Goal: Information Seeking & Learning: Learn about a topic

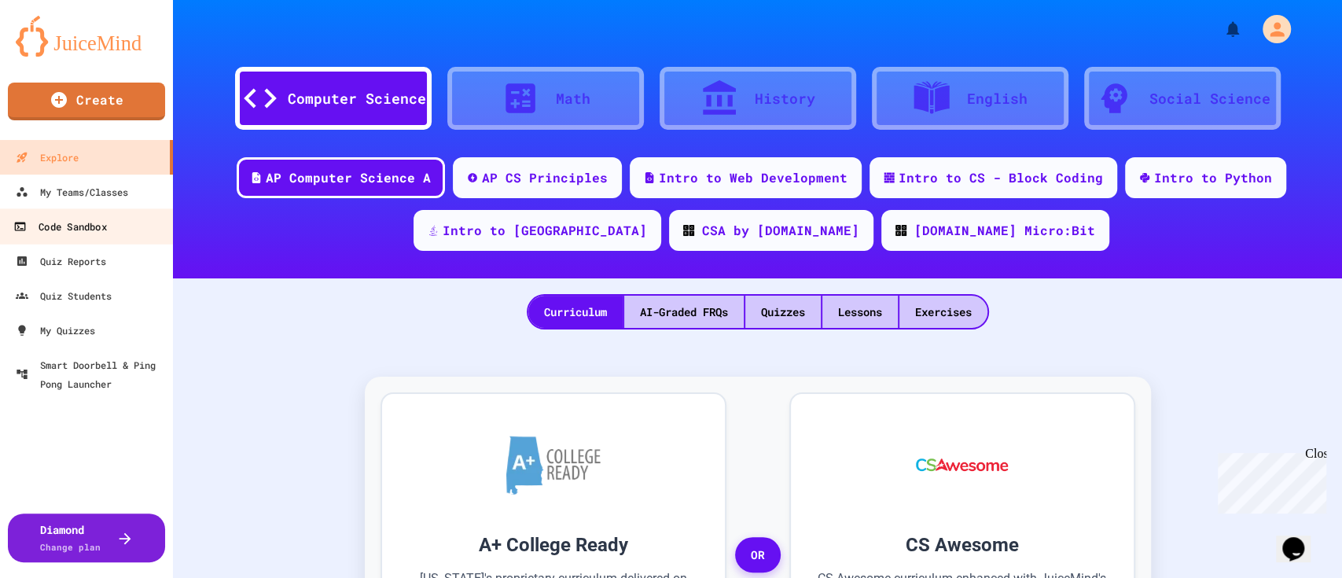
click at [96, 217] on div "Code Sandbox" at bounding box center [59, 227] width 93 height 20
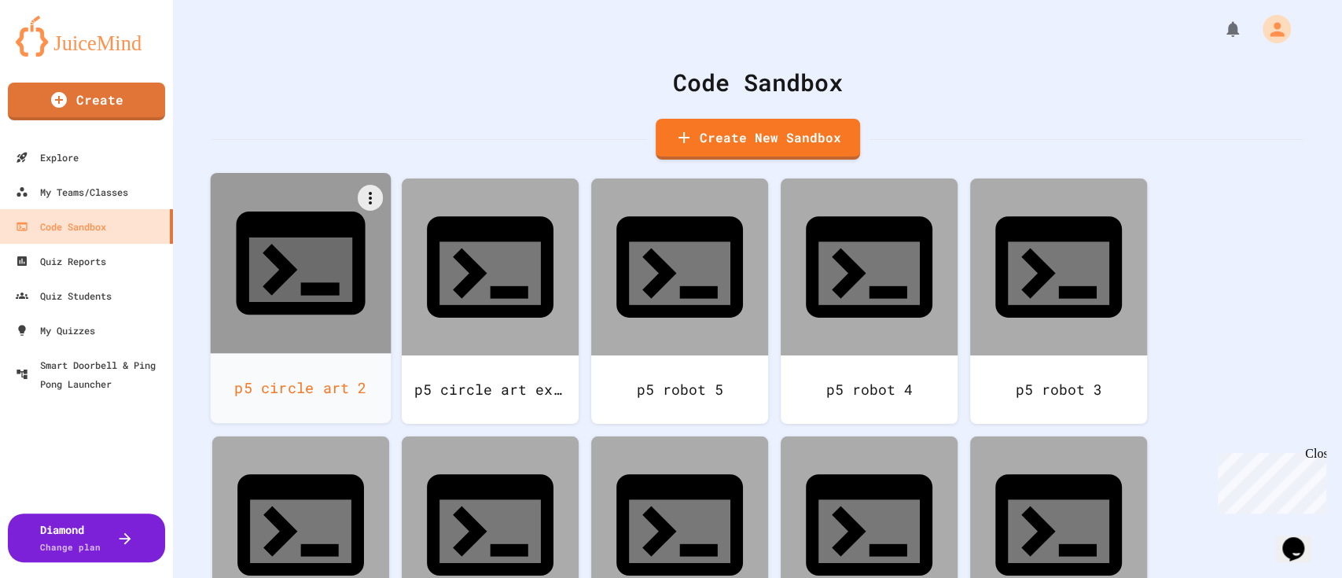
click at [318, 253] on icon at bounding box center [300, 262] width 155 height 155
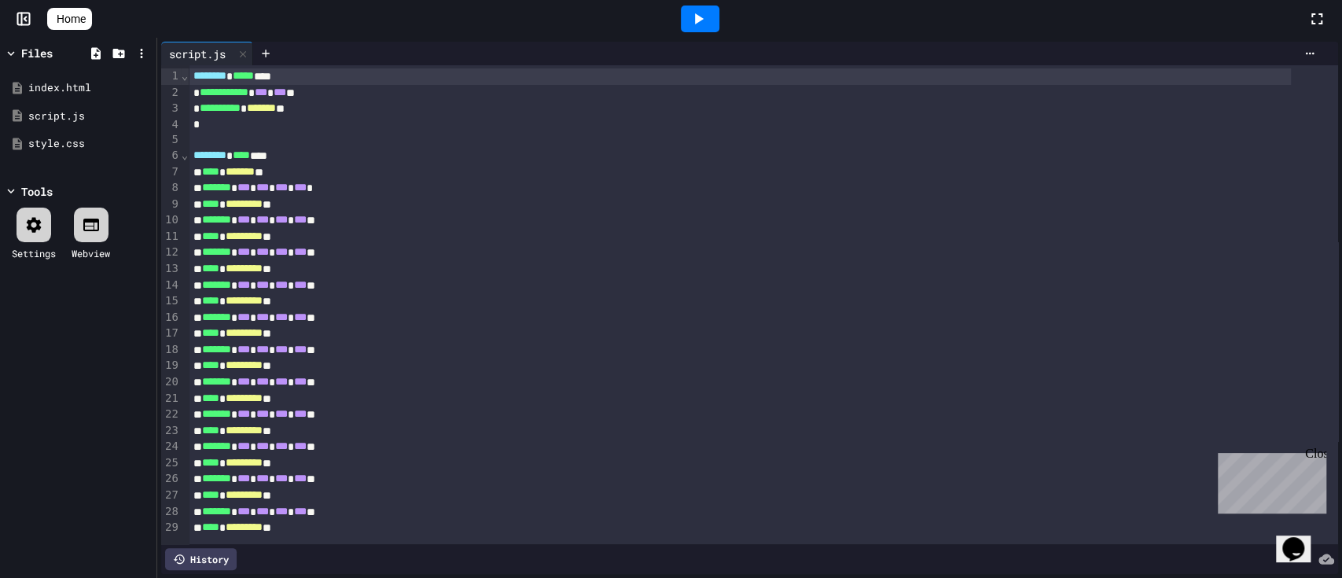
click at [69, 11] on link "Home" at bounding box center [69, 19] width 45 height 22
click at [406, 160] on div "******** **** ****" at bounding box center [740, 156] width 1102 height 17
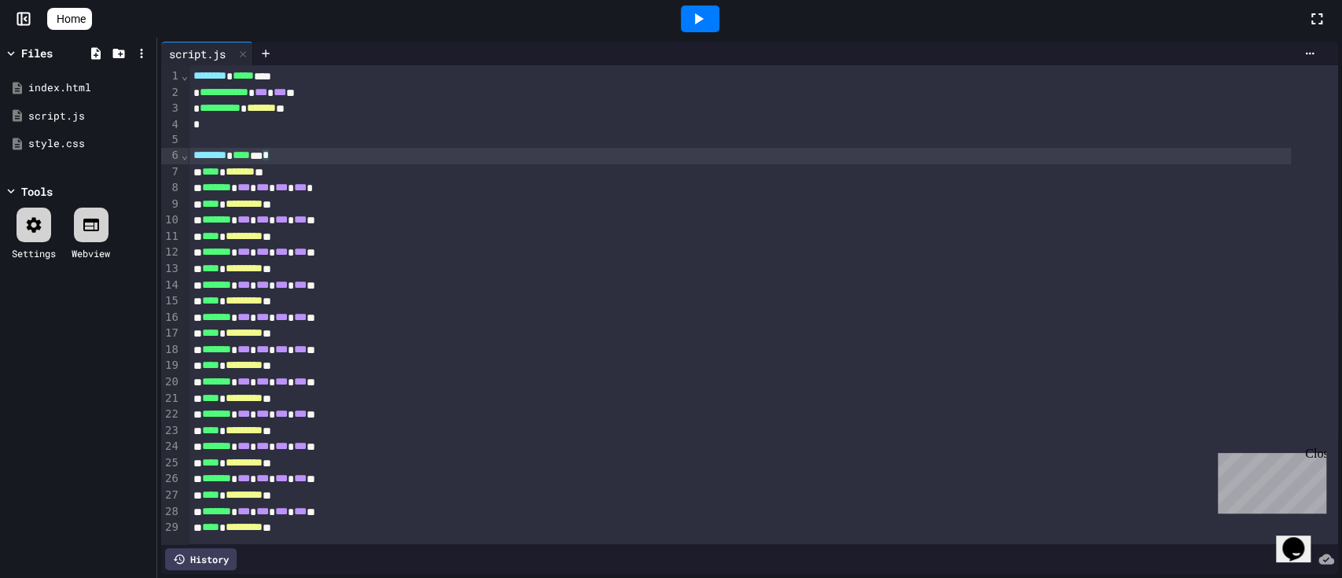
click at [707, 20] on icon at bounding box center [697, 18] width 19 height 19
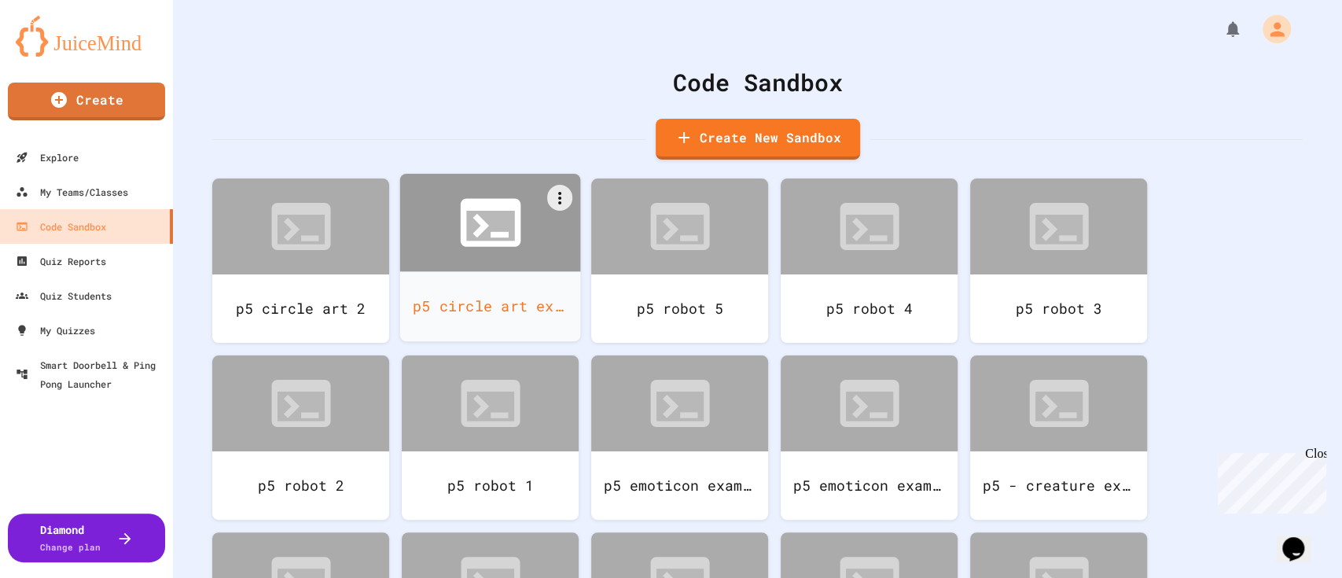
click at [461, 255] on icon at bounding box center [490, 222] width 72 height 72
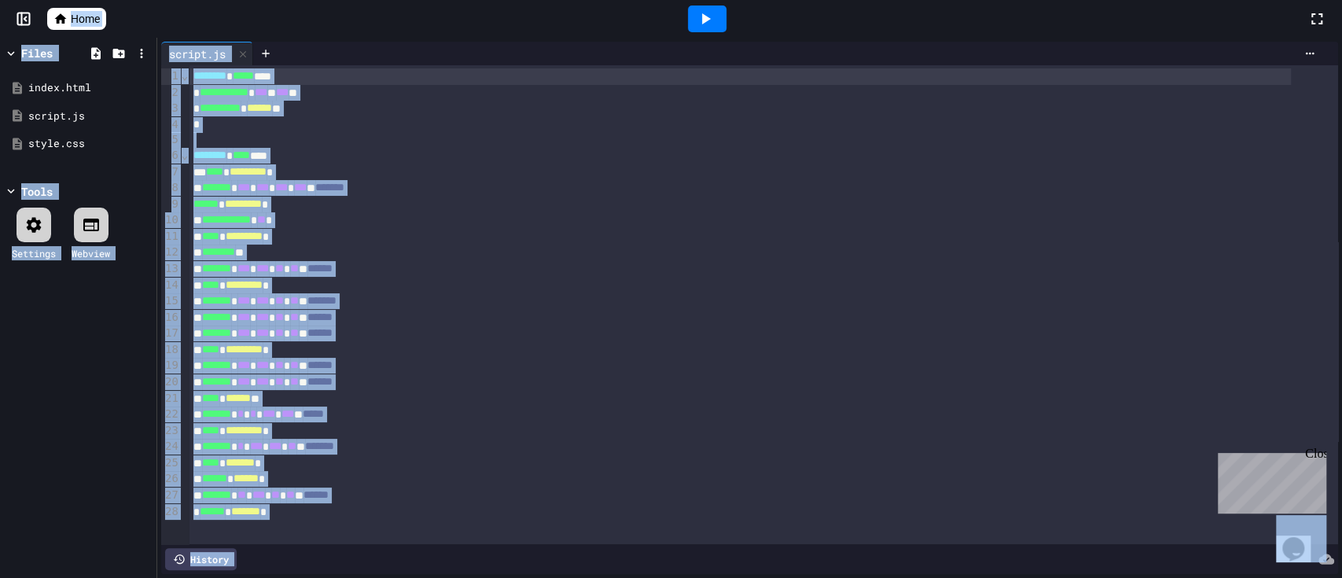
click at [72, 20] on span "Home" at bounding box center [85, 19] width 29 height 16
click at [580, 125] on div "*" at bounding box center [740, 125] width 1102 height 16
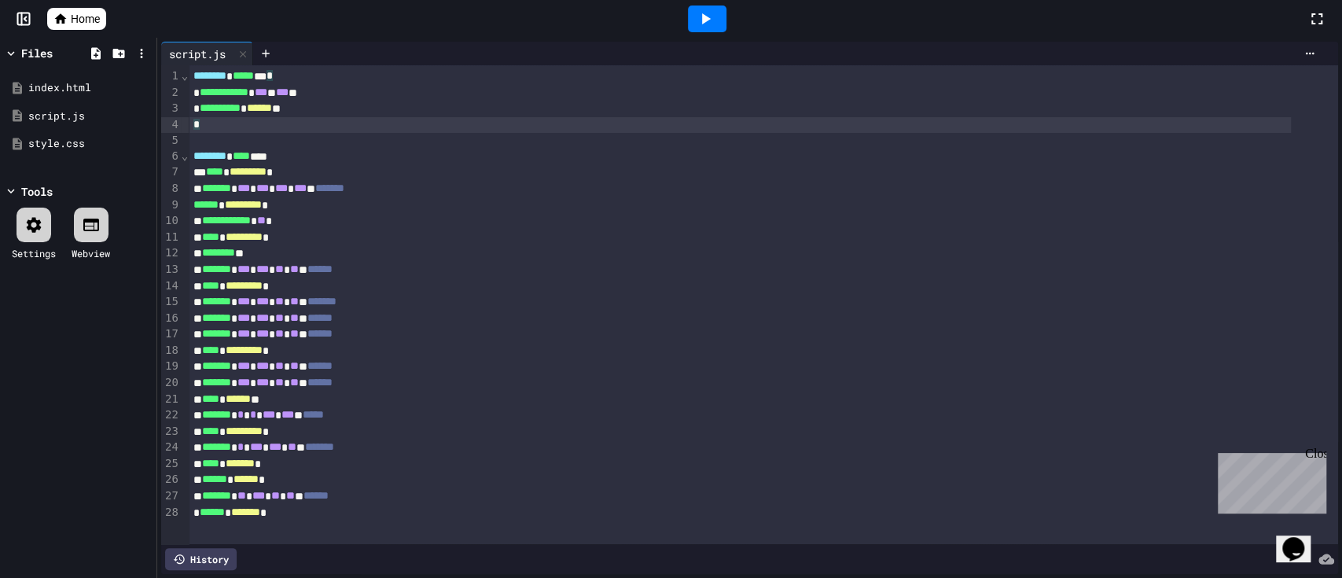
click at [706, 9] on icon at bounding box center [705, 18] width 19 height 19
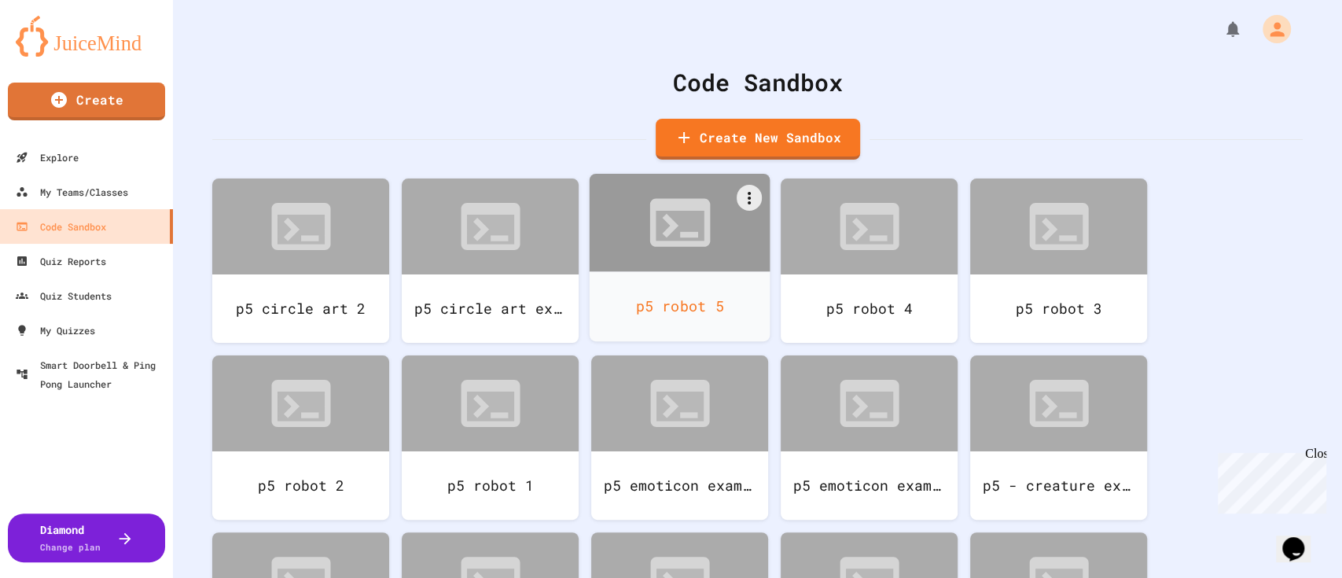
click at [655, 272] on div "p5 robot 5" at bounding box center [679, 306] width 181 height 70
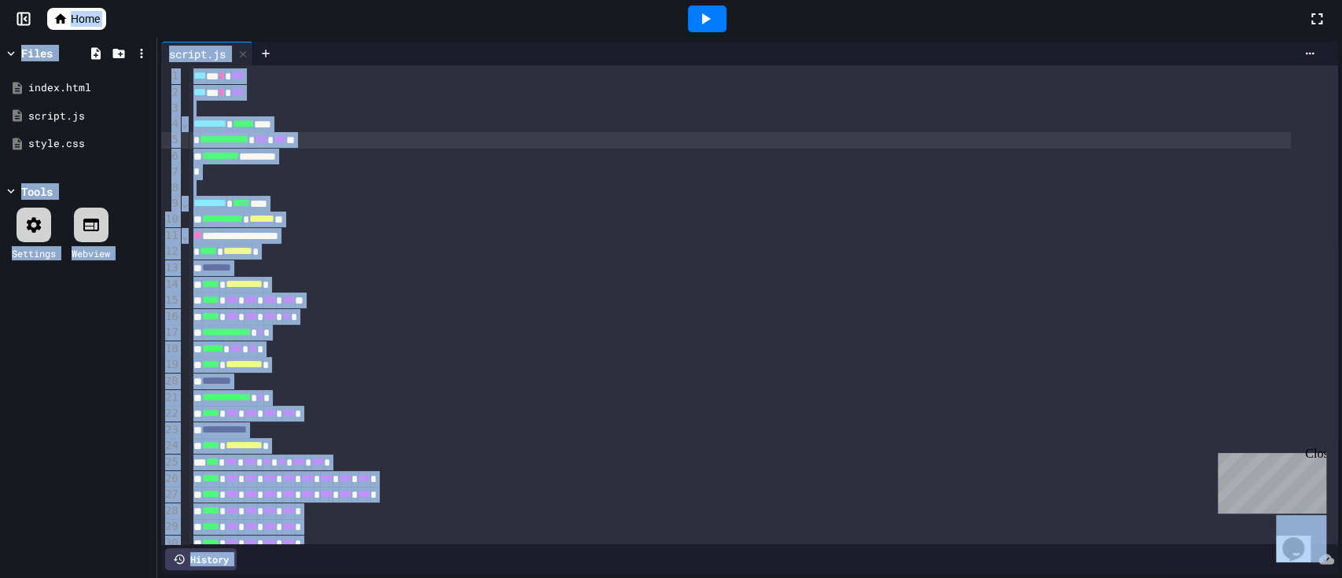
drag, startPoint x: 610, startPoint y: 141, endPoint x: 670, endPoint y: 84, distance: 82.9
click at [611, 141] on div "**********" at bounding box center [740, 140] width 1102 height 17
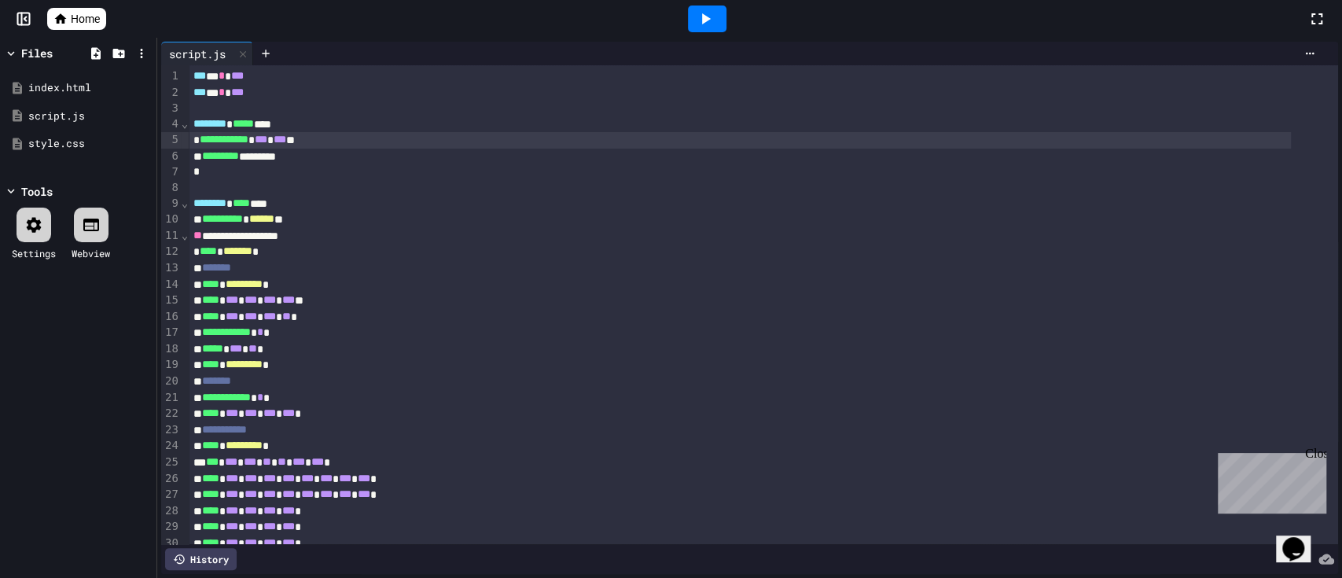
click at [705, 20] on icon at bounding box center [706, 18] width 9 height 11
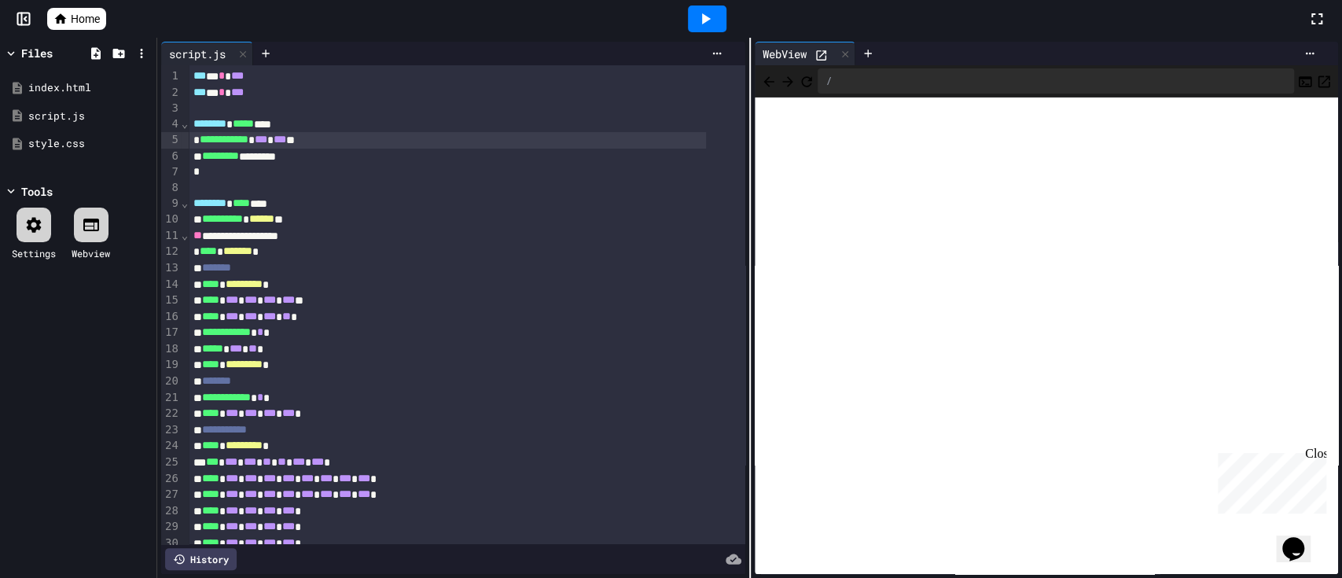
click at [82, 20] on span "Home" at bounding box center [85, 19] width 29 height 16
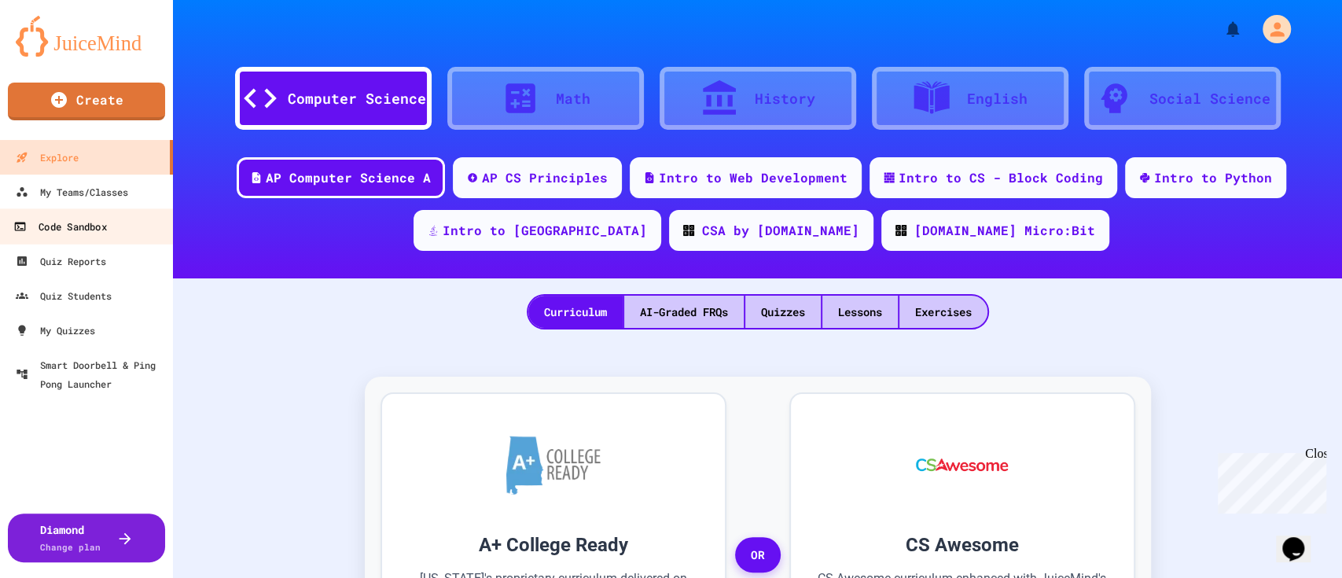
click at [91, 218] on div "Code Sandbox" at bounding box center [59, 227] width 93 height 20
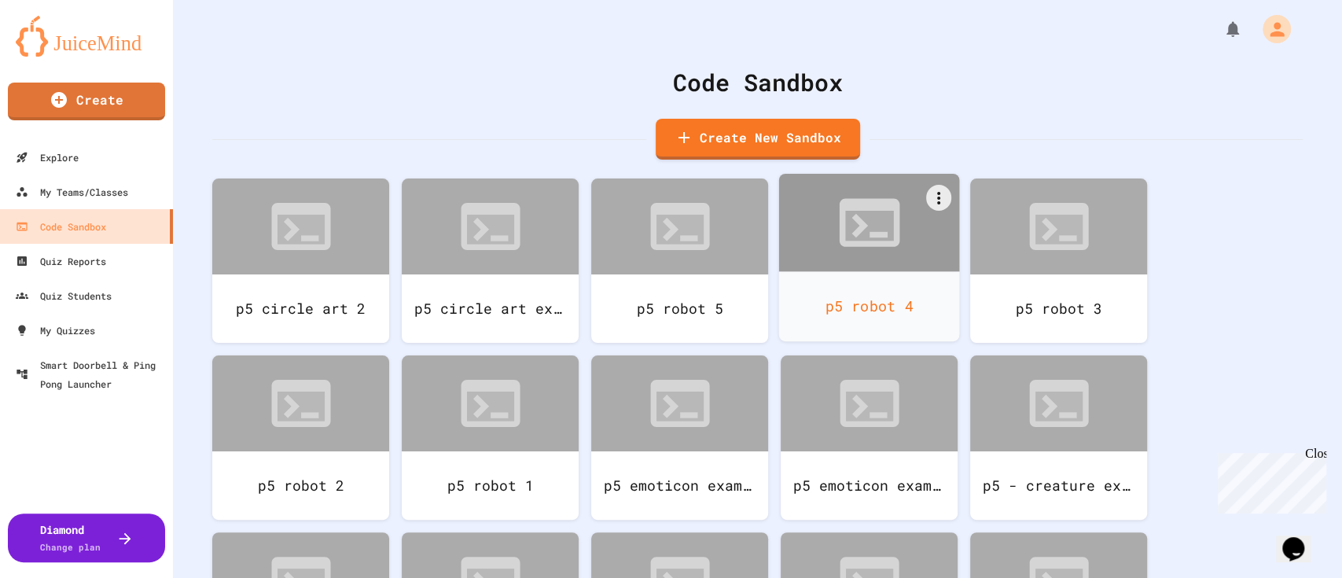
click at [876, 272] on div "p5 robot 4" at bounding box center [869, 306] width 181 height 70
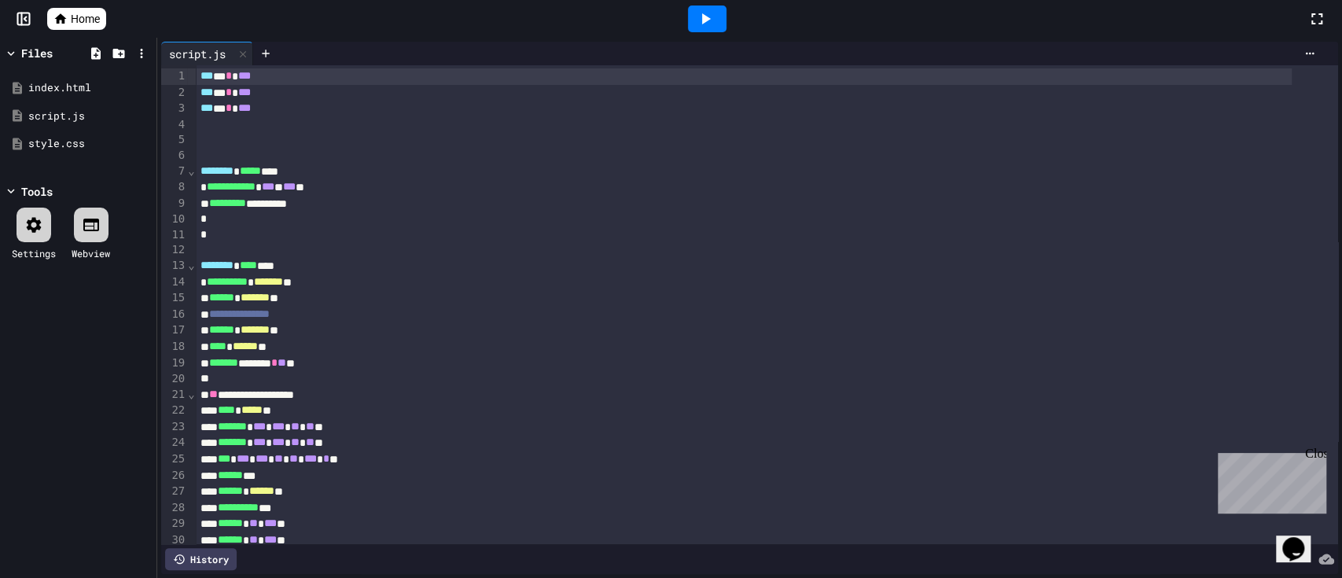
click at [90, 17] on span "Home" at bounding box center [85, 19] width 29 height 16
click at [701, 16] on icon at bounding box center [705, 18] width 19 height 19
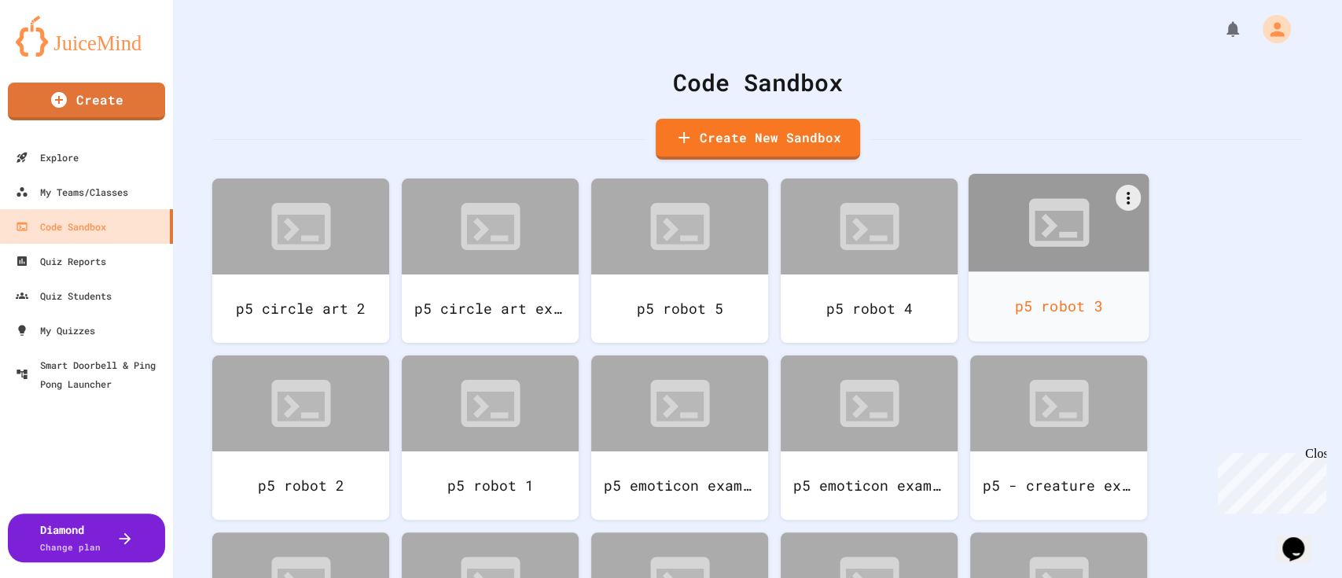
click at [1037, 287] on div "p5 robot 3" at bounding box center [1058, 306] width 181 height 70
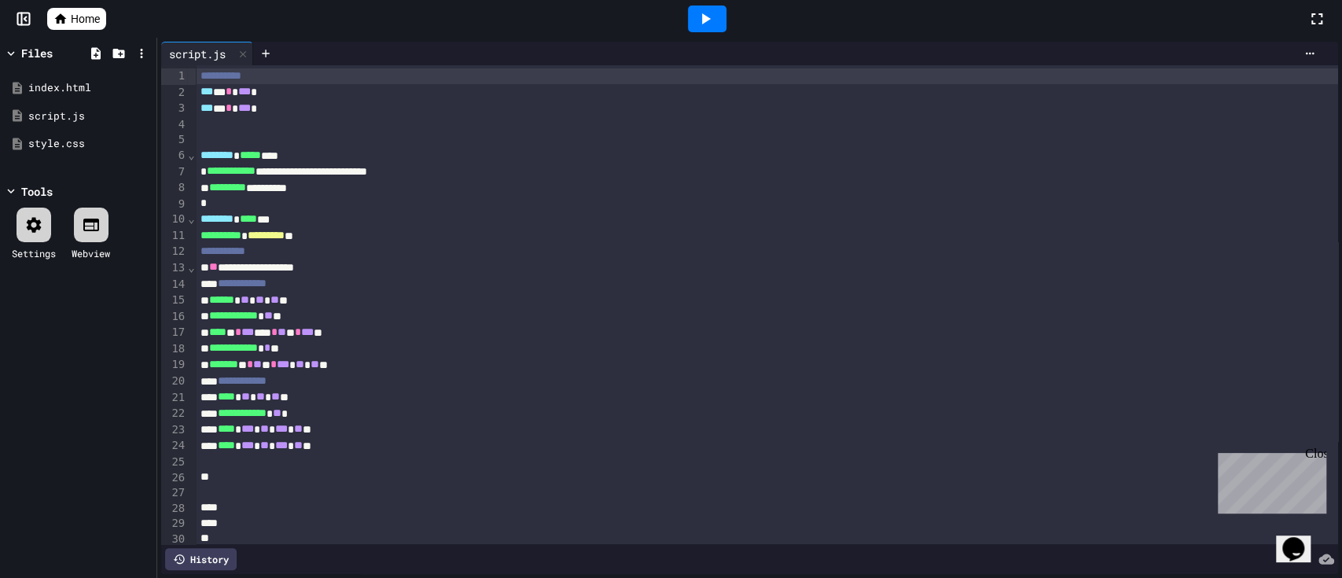
click at [76, 21] on span "Home" at bounding box center [85, 19] width 29 height 16
click at [706, 17] on icon at bounding box center [706, 18] width 9 height 11
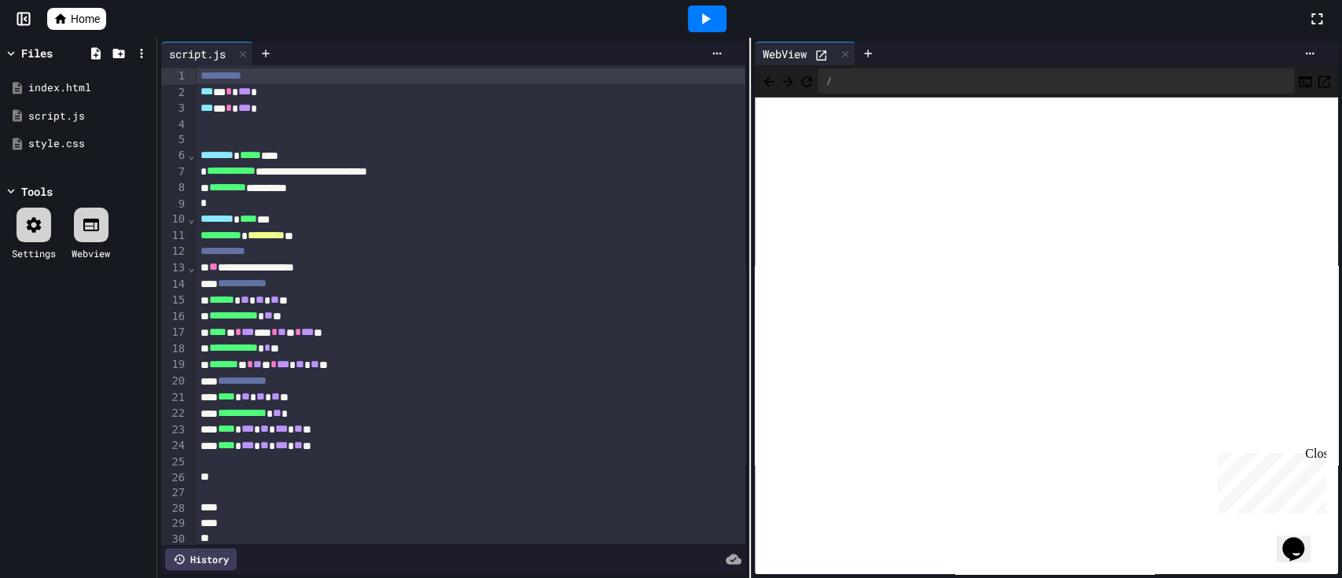
click at [83, 18] on span "Home" at bounding box center [85, 19] width 29 height 16
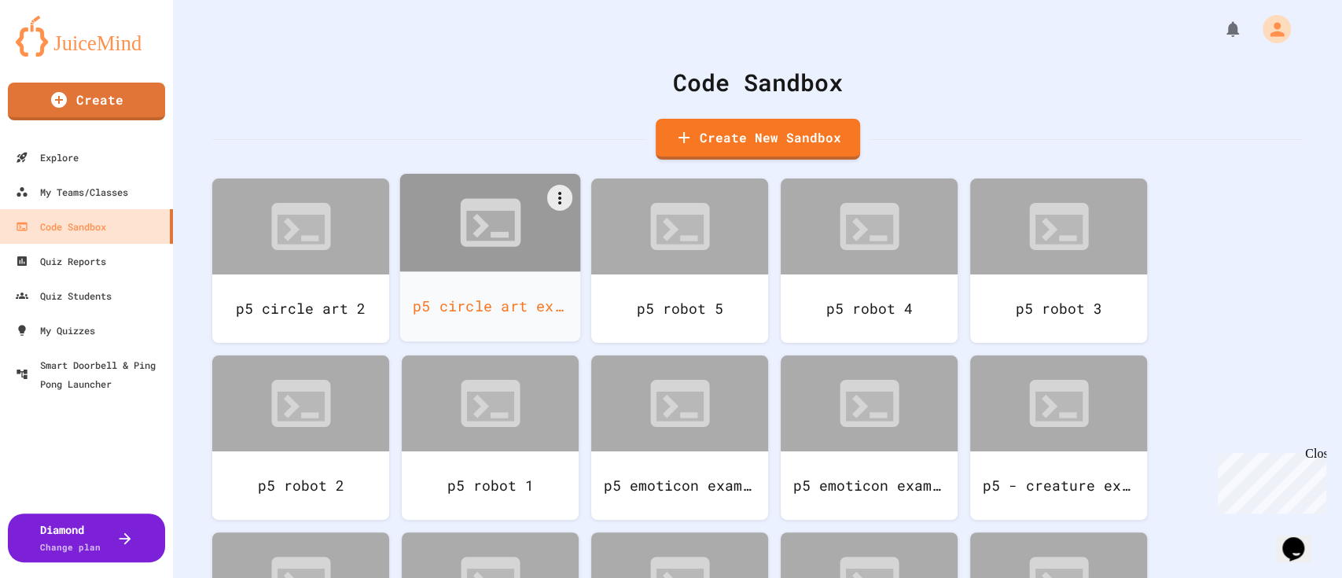
click at [477, 300] on div "p5 circle art example 1" at bounding box center [490, 306] width 181 height 70
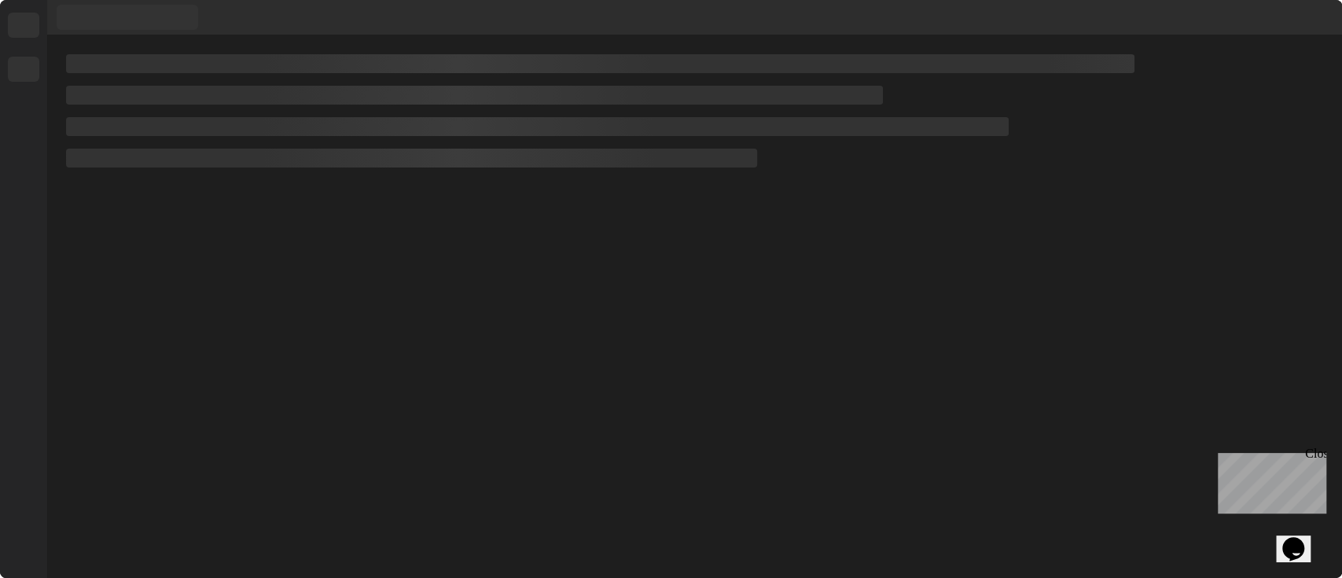
click at [477, 300] on div at bounding box center [694, 306] width 1294 height 542
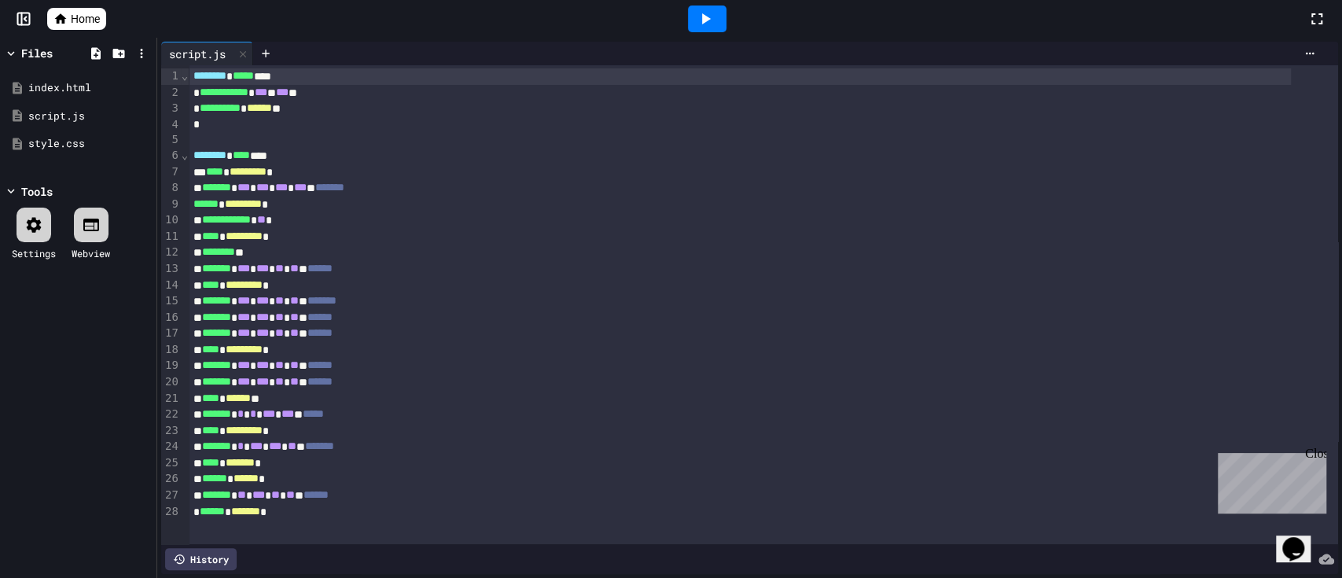
click at [710, 14] on icon at bounding box center [705, 18] width 19 height 19
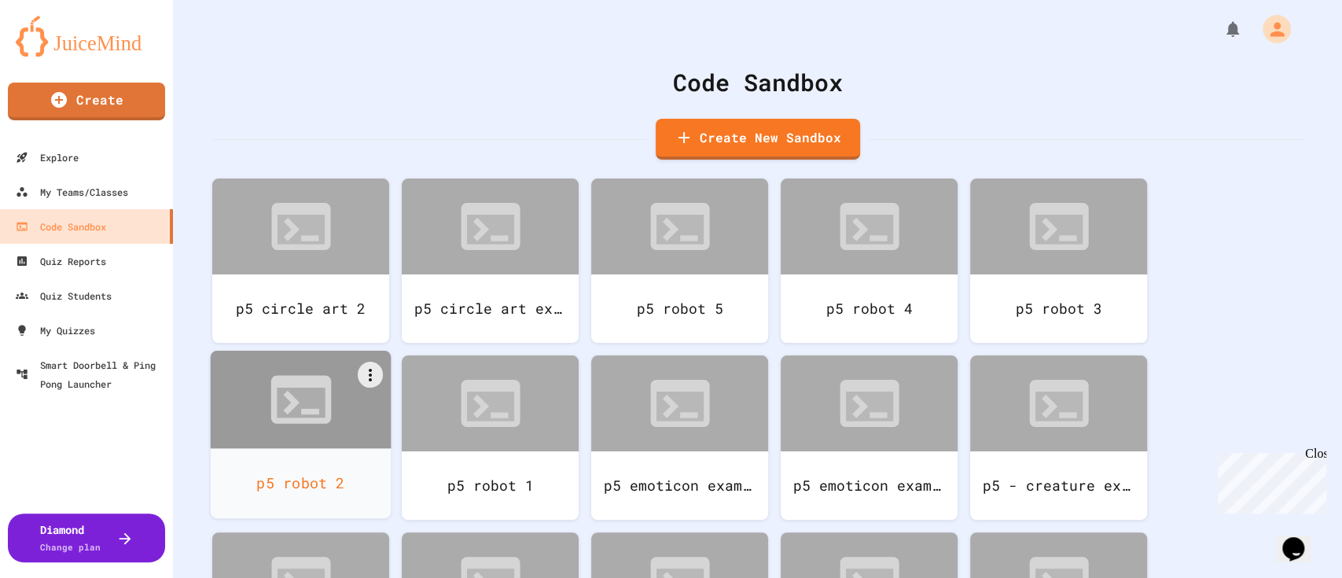
click at [239, 461] on div "p5 robot 2" at bounding box center [301, 483] width 181 height 70
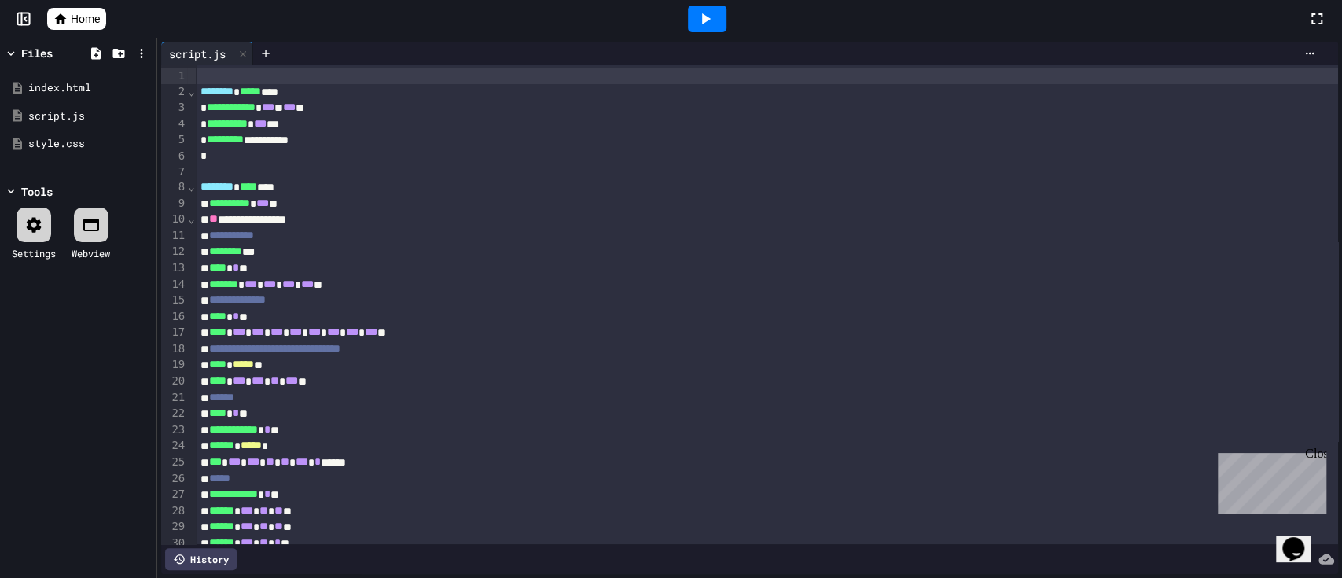
click at [85, 13] on span "Home" at bounding box center [85, 19] width 29 height 16
click at [706, 21] on icon at bounding box center [706, 18] width 9 height 11
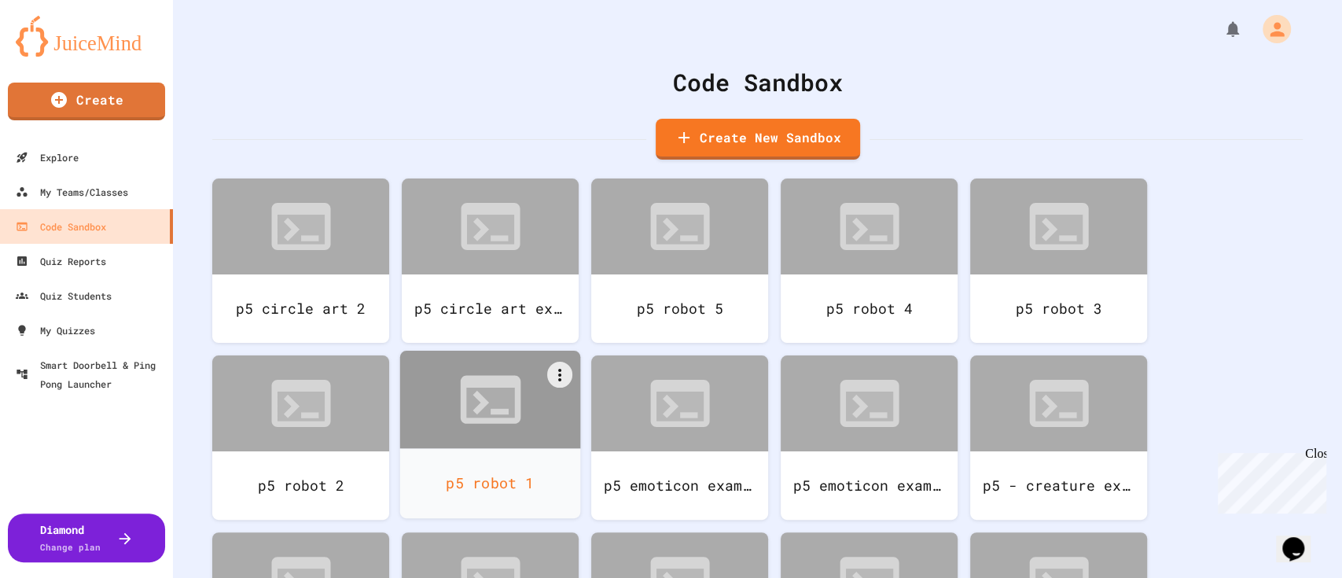
click at [503, 454] on div "p5 robot 1" at bounding box center [490, 483] width 181 height 70
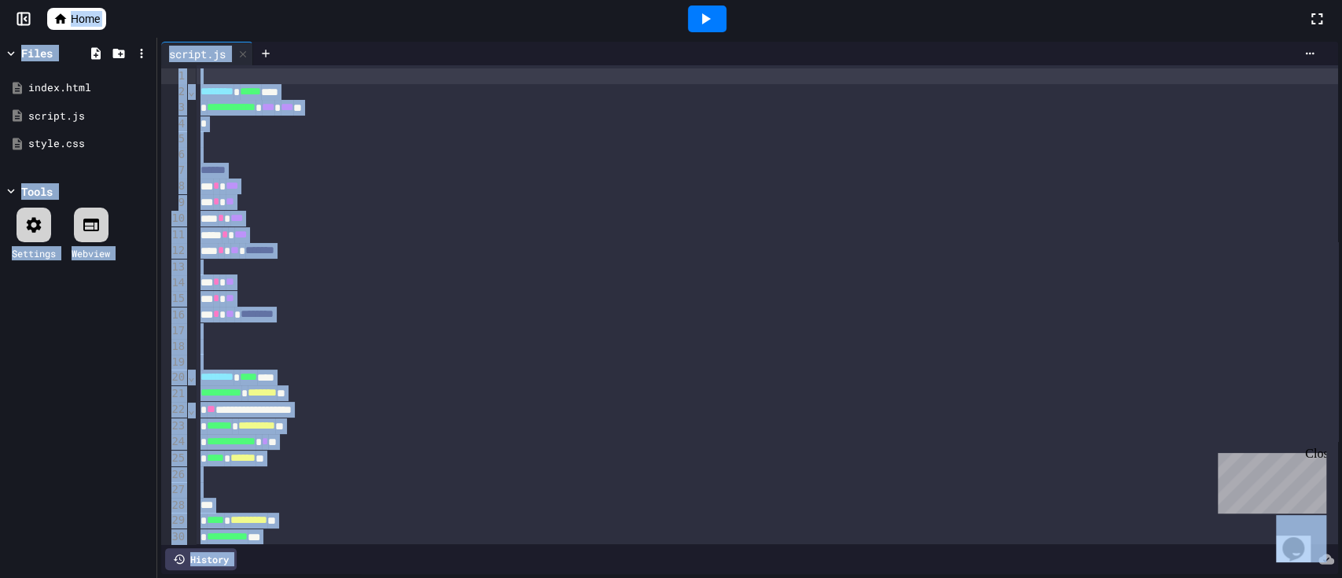
click at [81, 22] on span "Home" at bounding box center [85, 19] width 29 height 16
click at [703, 13] on icon at bounding box center [705, 18] width 19 height 19
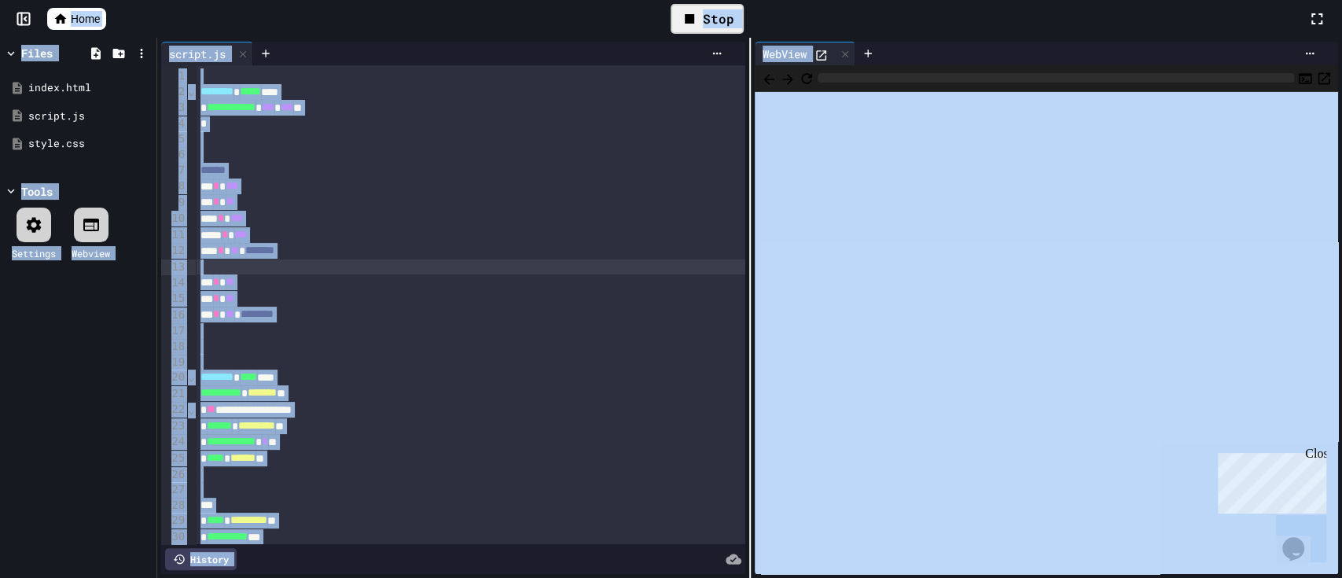
click at [555, 266] on div at bounding box center [470, 267] width 549 height 16
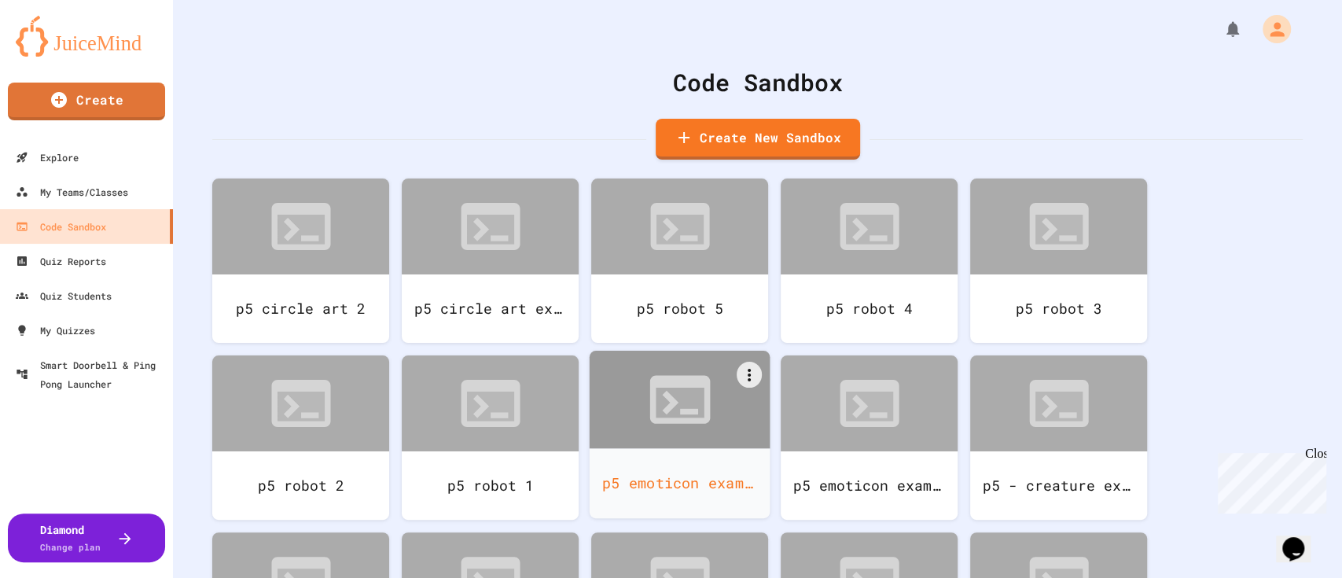
click at [698, 457] on div "p5 emoticon example 2" at bounding box center [679, 483] width 181 height 70
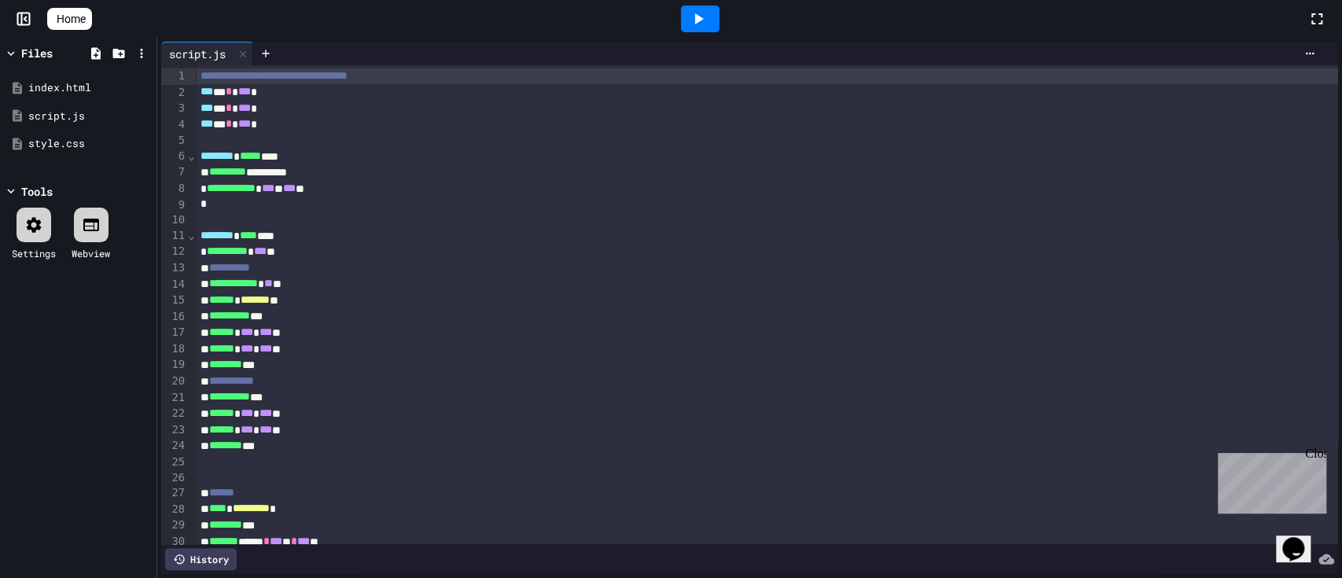
click at [72, 13] on span "Home" at bounding box center [71, 19] width 29 height 16
click at [707, 20] on icon at bounding box center [697, 18] width 19 height 19
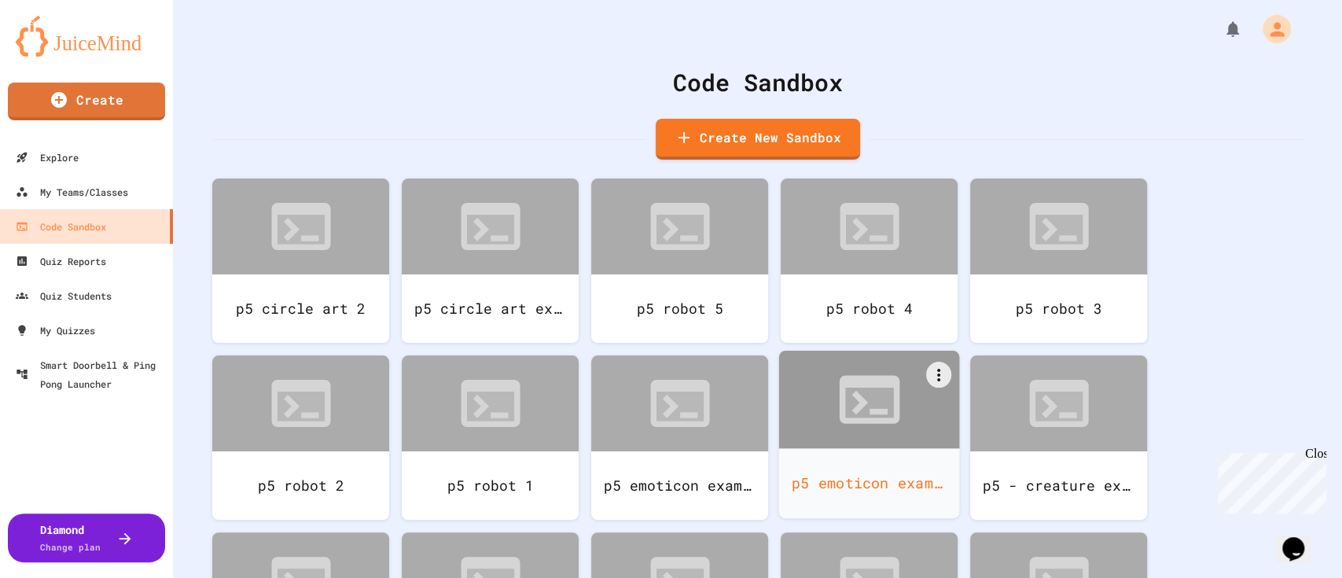
click at [843, 442] on div at bounding box center [869, 399] width 181 height 97
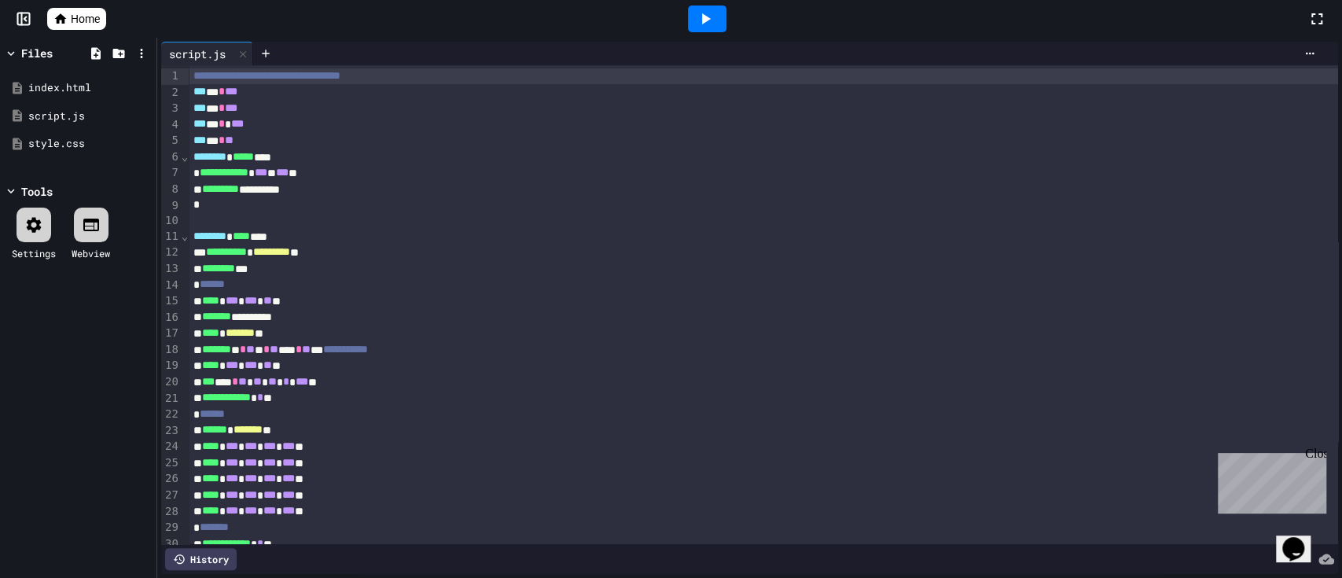
click at [73, 15] on span "Home" at bounding box center [85, 19] width 29 height 16
click at [707, 22] on icon at bounding box center [705, 18] width 19 height 19
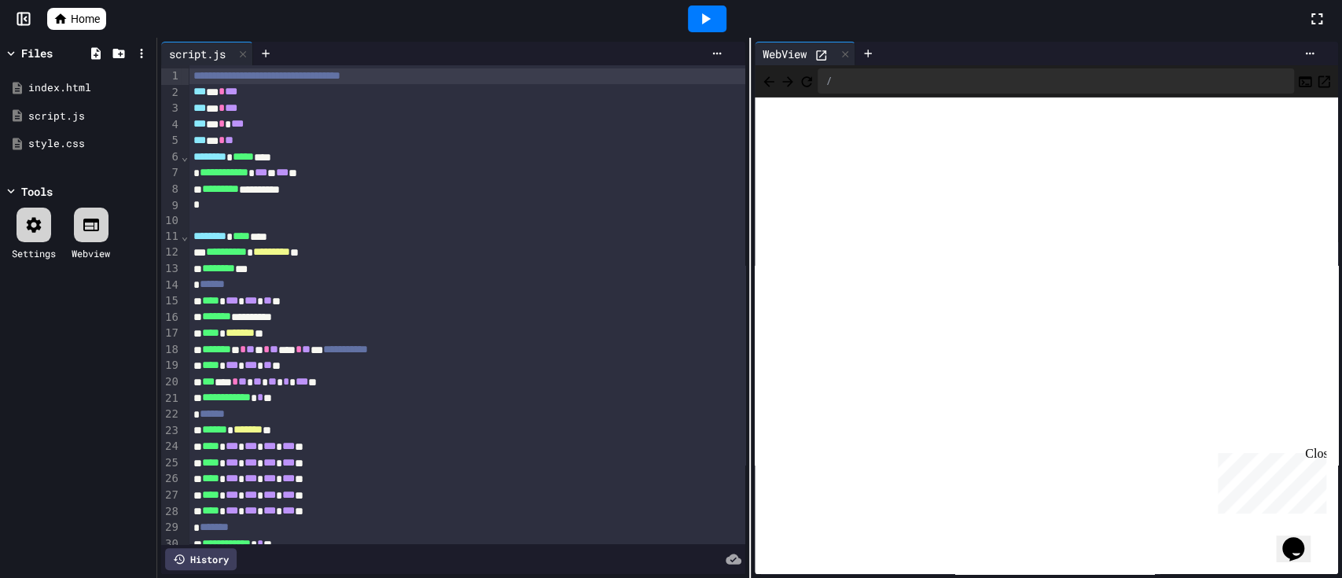
drag, startPoint x: 629, startPoint y: 259, endPoint x: 652, endPoint y: 255, distance: 23.1
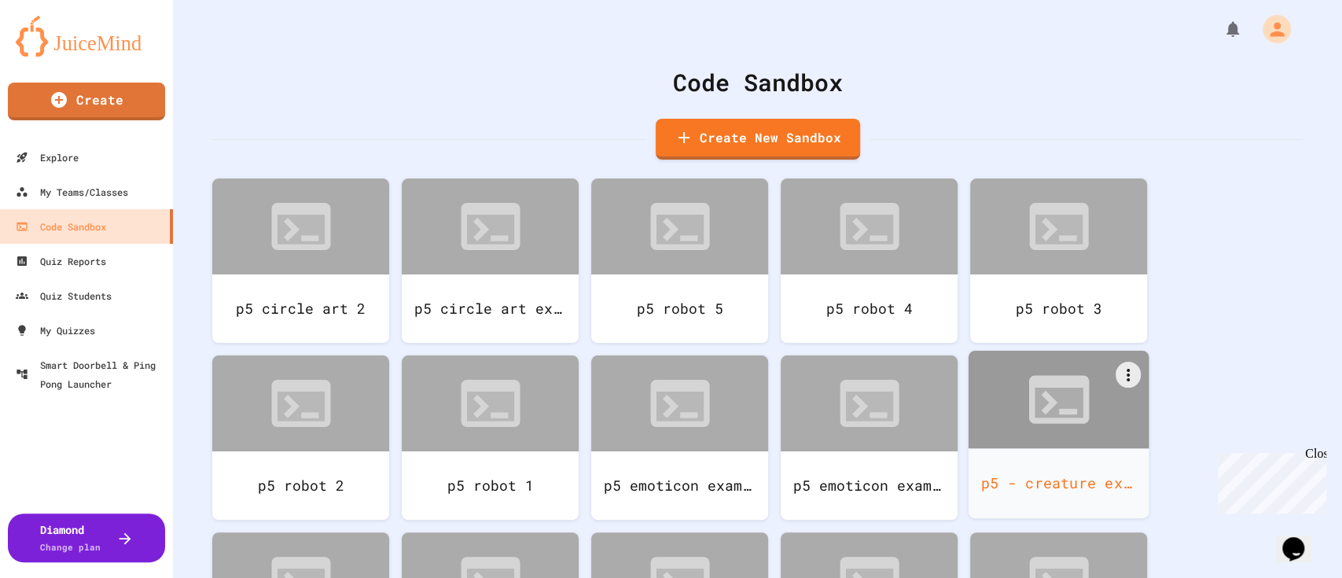
scroll to position [209, 0]
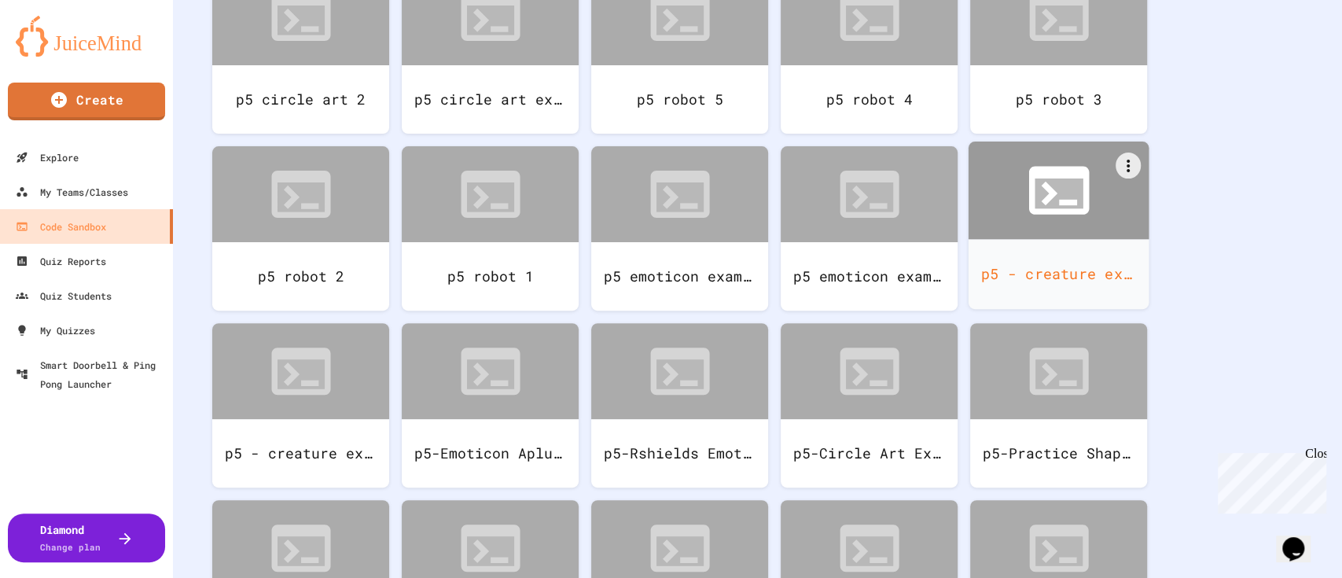
click at [1045, 220] on icon at bounding box center [1059, 190] width 72 height 72
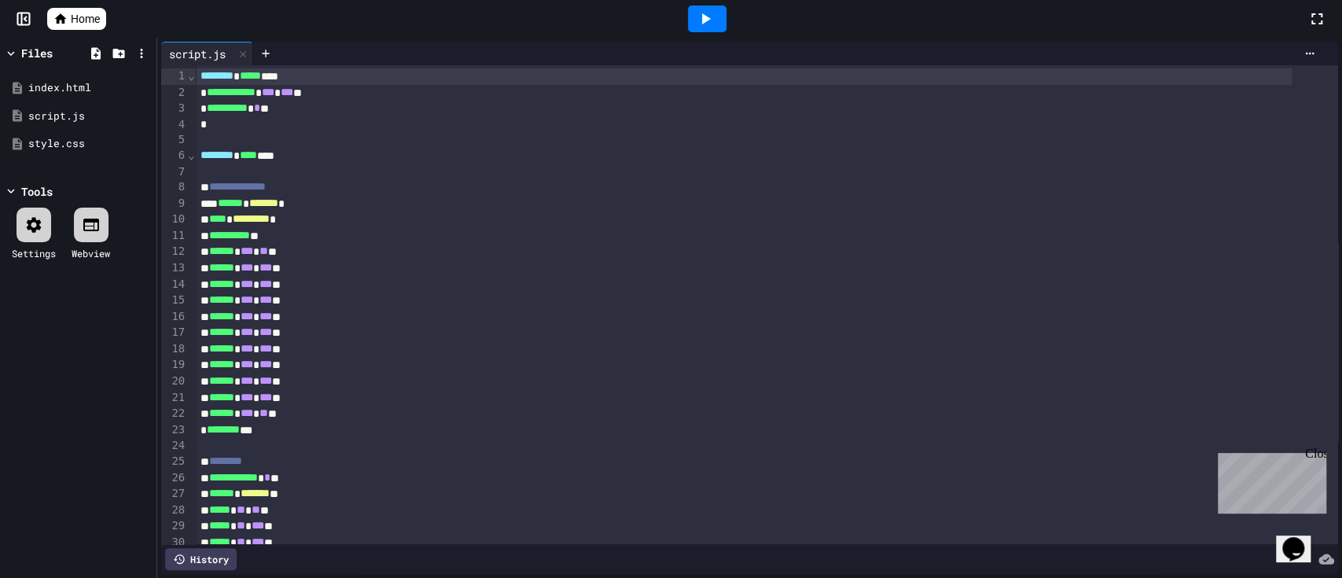
click at [79, 15] on span "Home" at bounding box center [85, 19] width 29 height 16
click at [716, 24] on div at bounding box center [707, 19] width 39 height 27
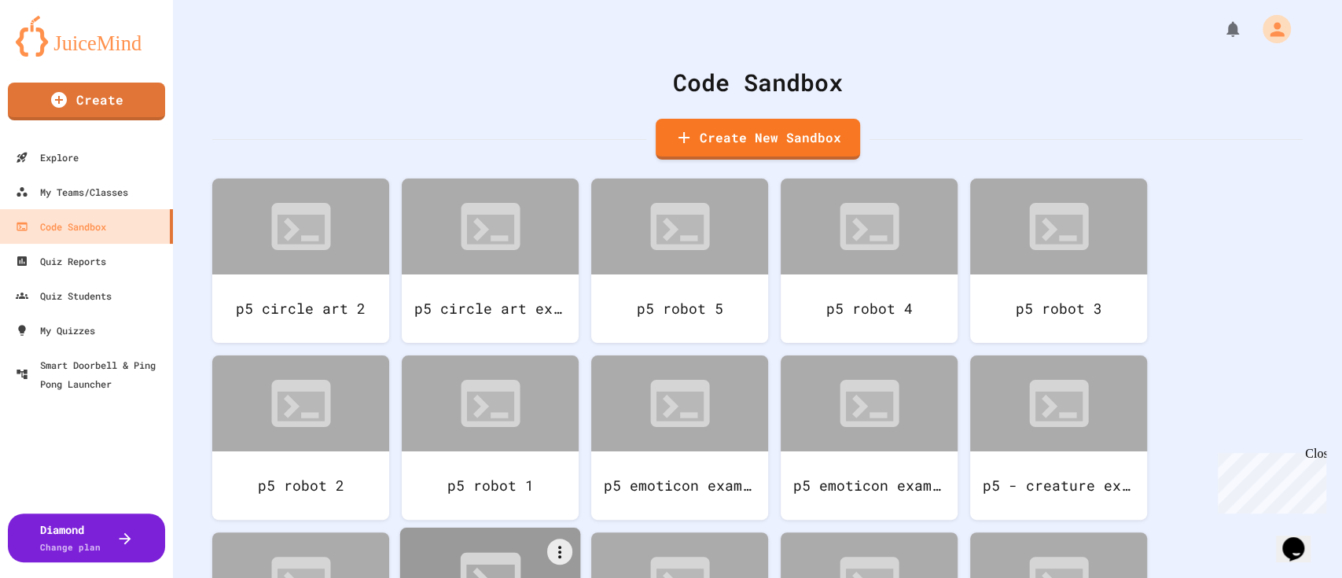
scroll to position [105, 0]
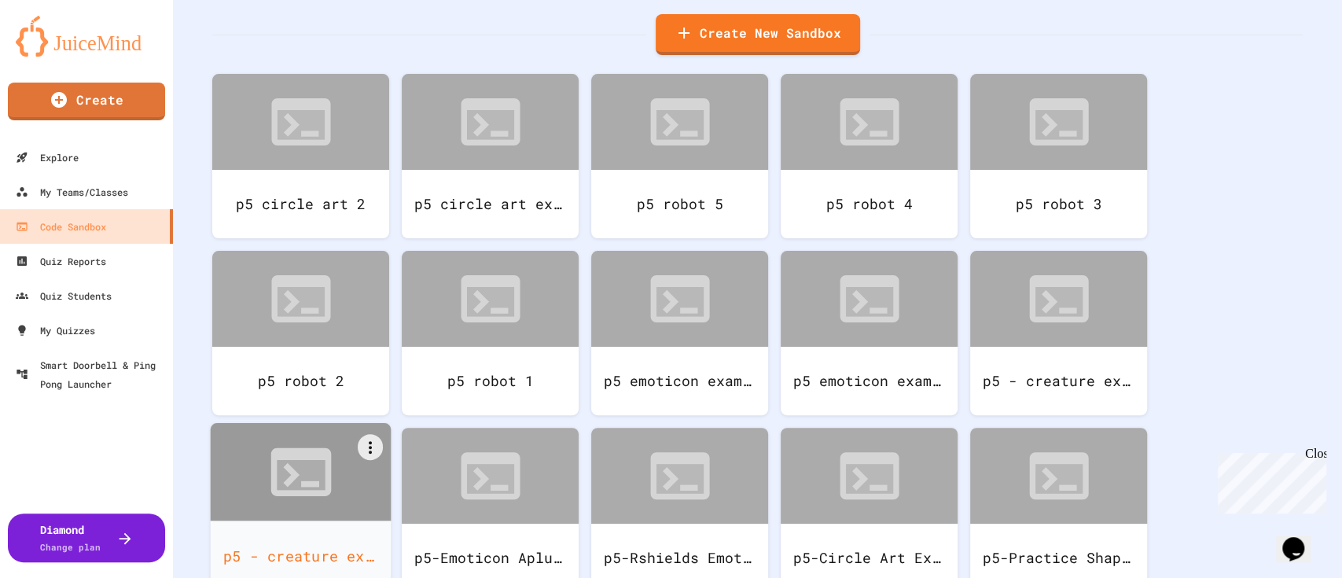
click at [345, 487] on div at bounding box center [301, 471] width 181 height 97
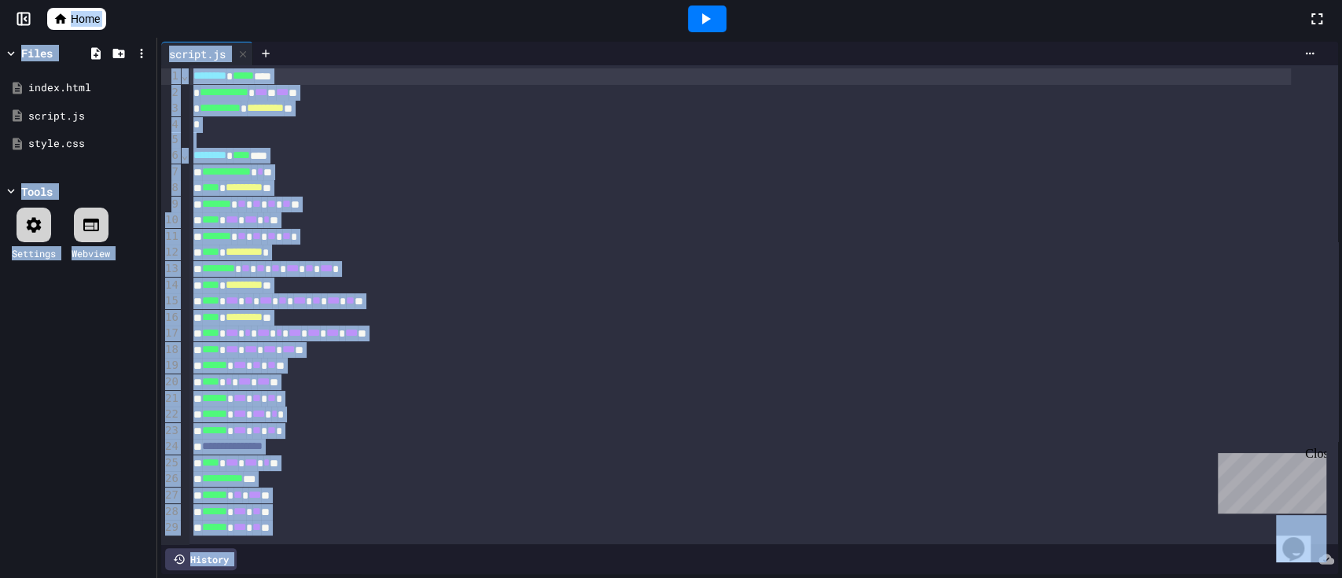
click at [703, 22] on icon at bounding box center [706, 18] width 9 height 11
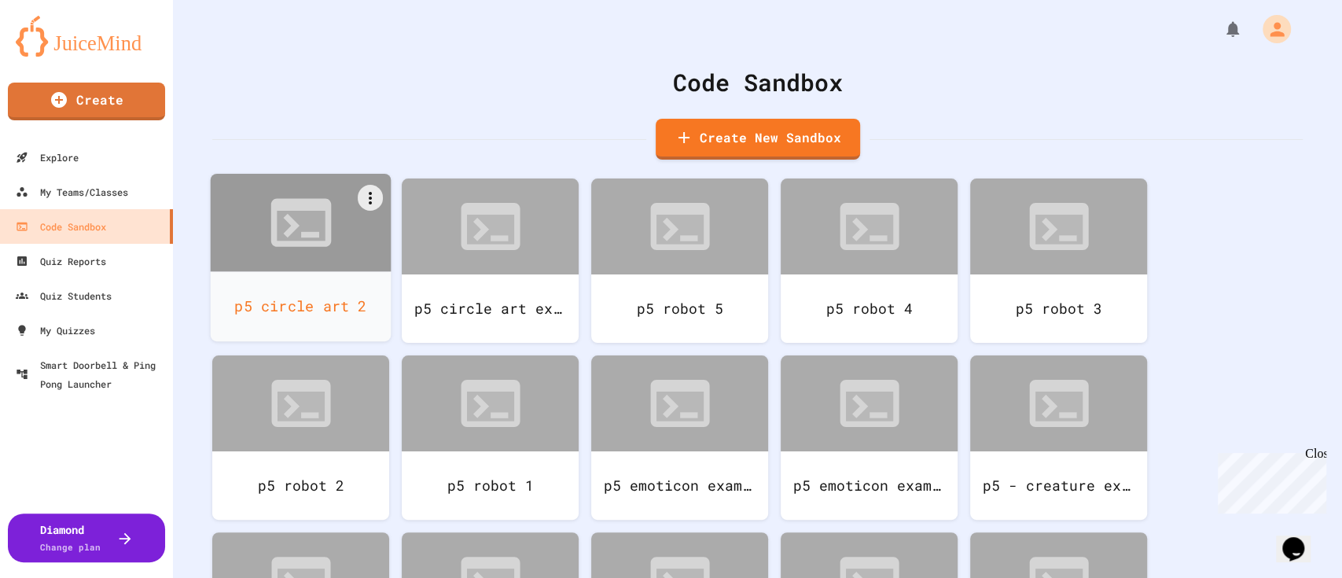
click at [325, 291] on div "p5 circle art 2" at bounding box center [301, 306] width 181 height 70
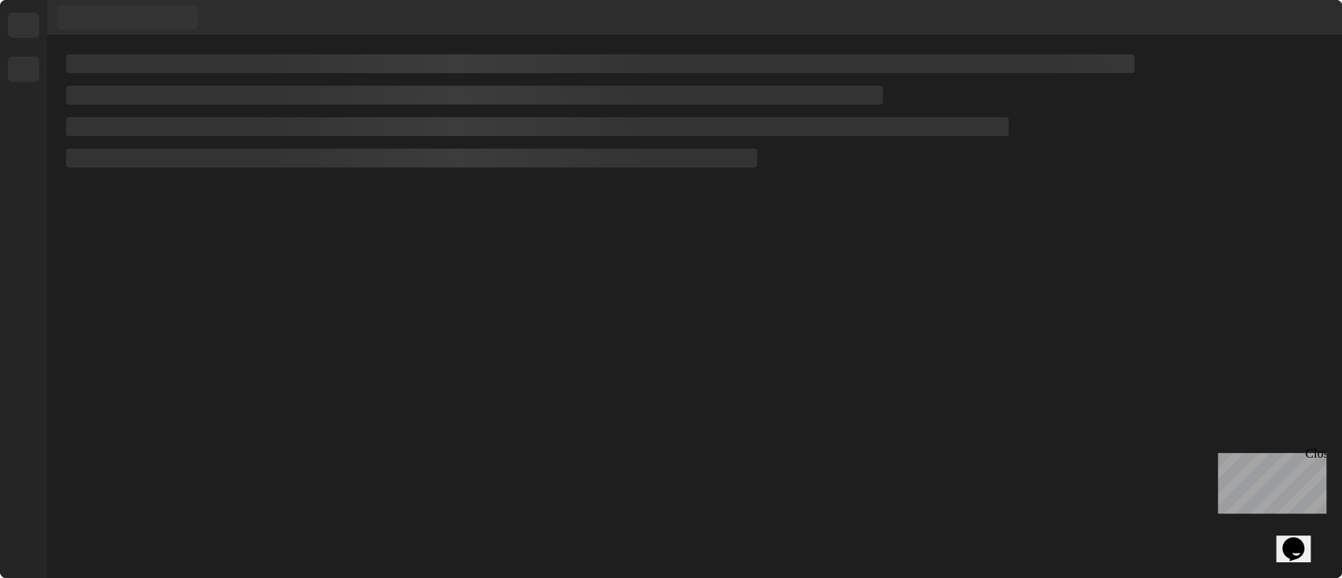
click at [325, 291] on div at bounding box center [694, 306] width 1294 height 542
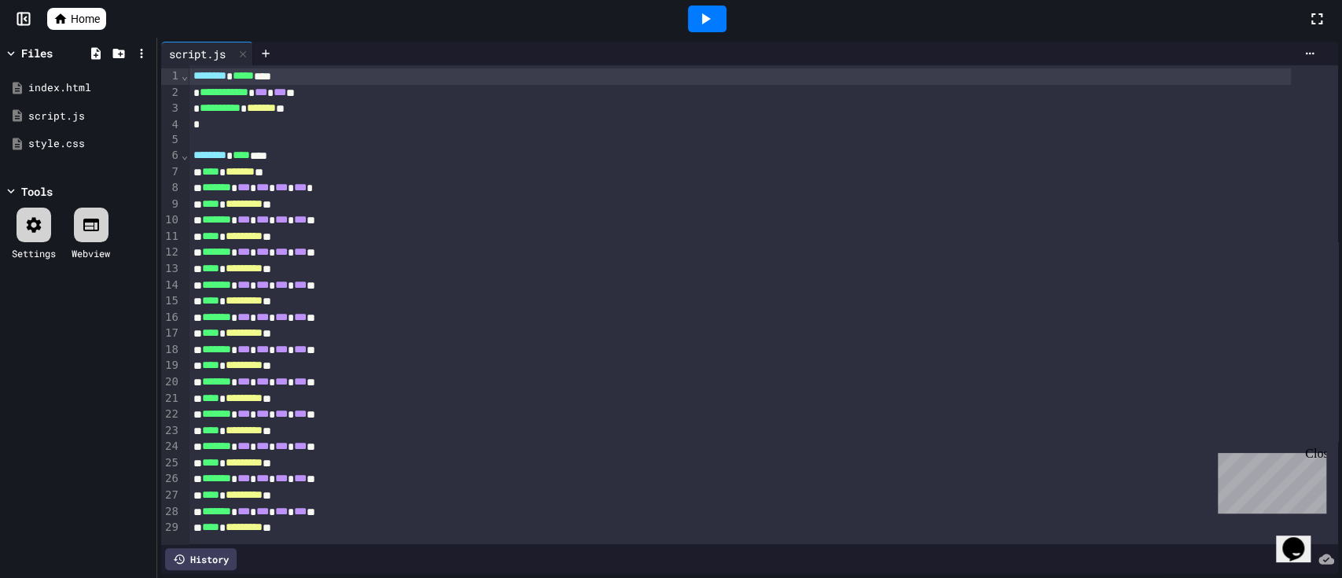
click at [711, 16] on icon at bounding box center [705, 18] width 19 height 19
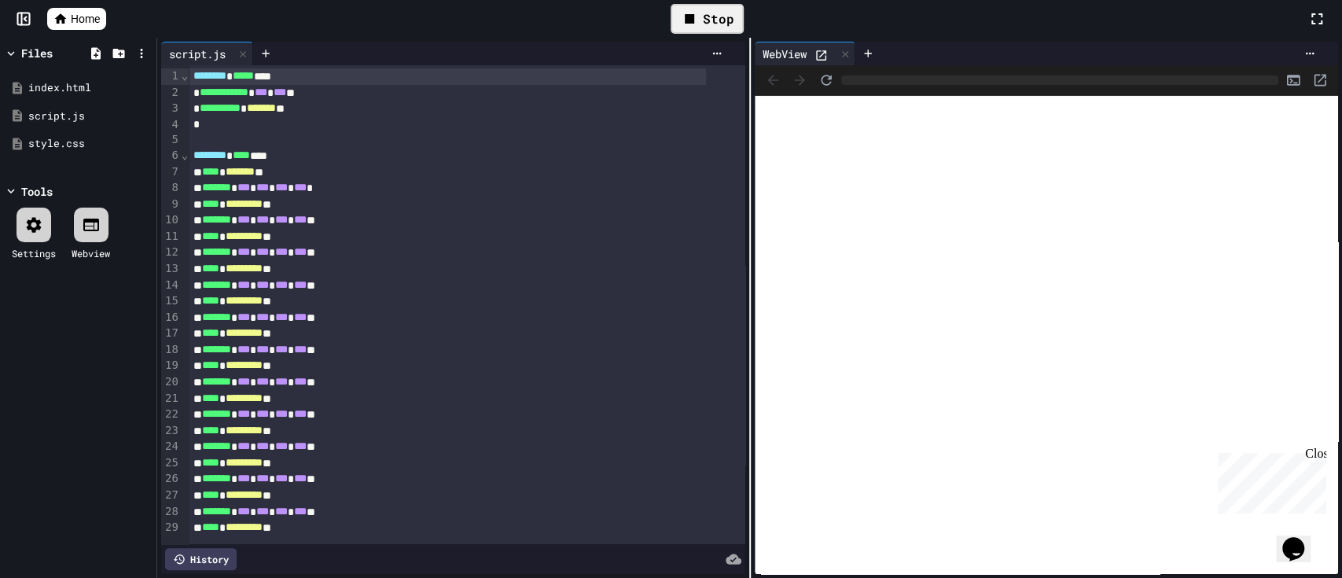
click at [520, 192] on div "******* * *** * *** * *** * *** *" at bounding box center [447, 188] width 517 height 17
